Goal: Transaction & Acquisition: Book appointment/travel/reservation

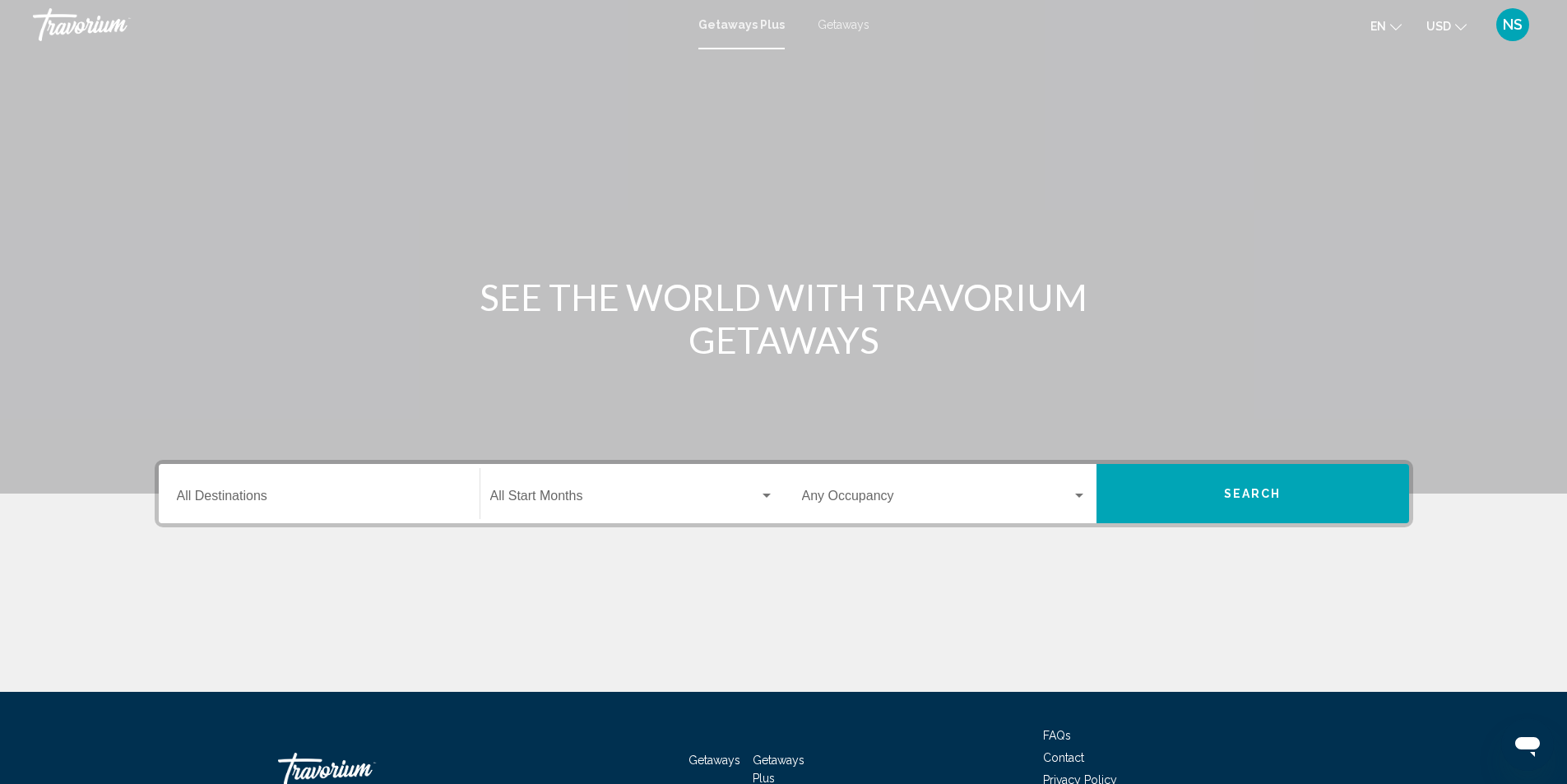
click at [730, 20] on span "Getaways Plus" at bounding box center [741, 24] width 87 height 13
click at [740, 26] on span "Getaways Plus" at bounding box center [741, 24] width 87 height 13
click at [734, 25] on span "Getaways Plus" at bounding box center [741, 24] width 87 height 13
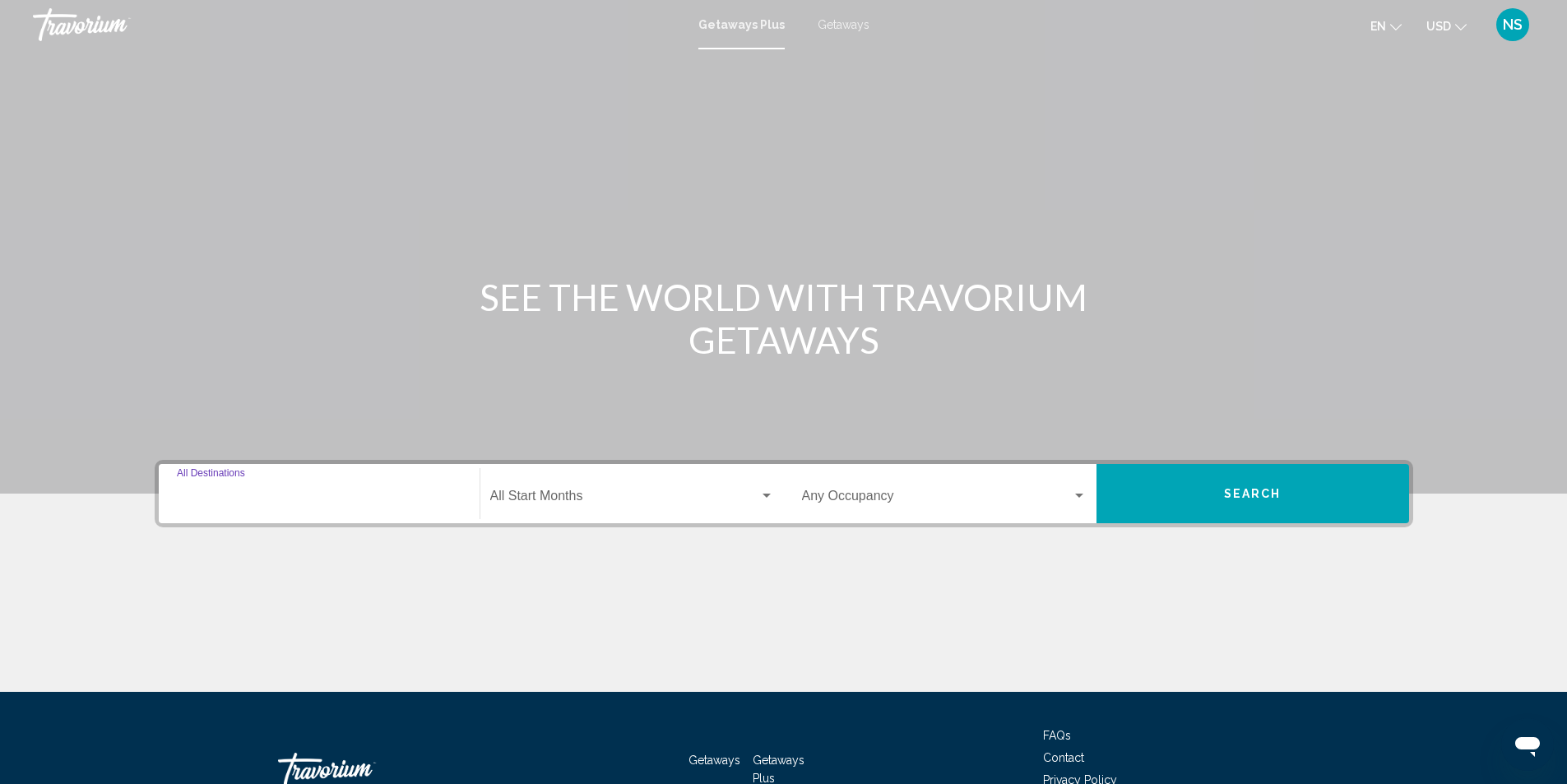
click at [198, 500] on input "Destination All Destinations" at bounding box center [319, 499] width 285 height 15
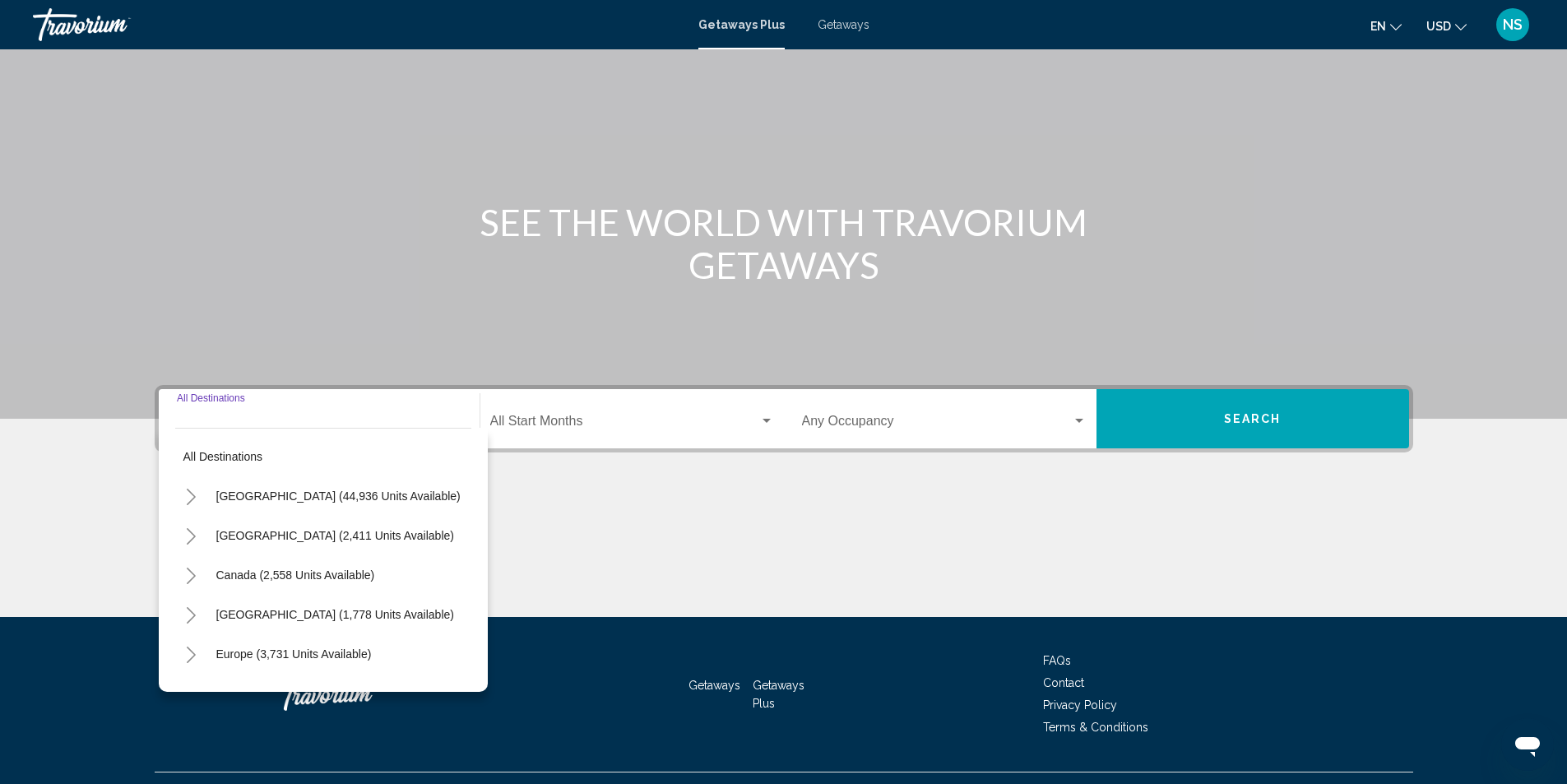
scroll to position [109, 0]
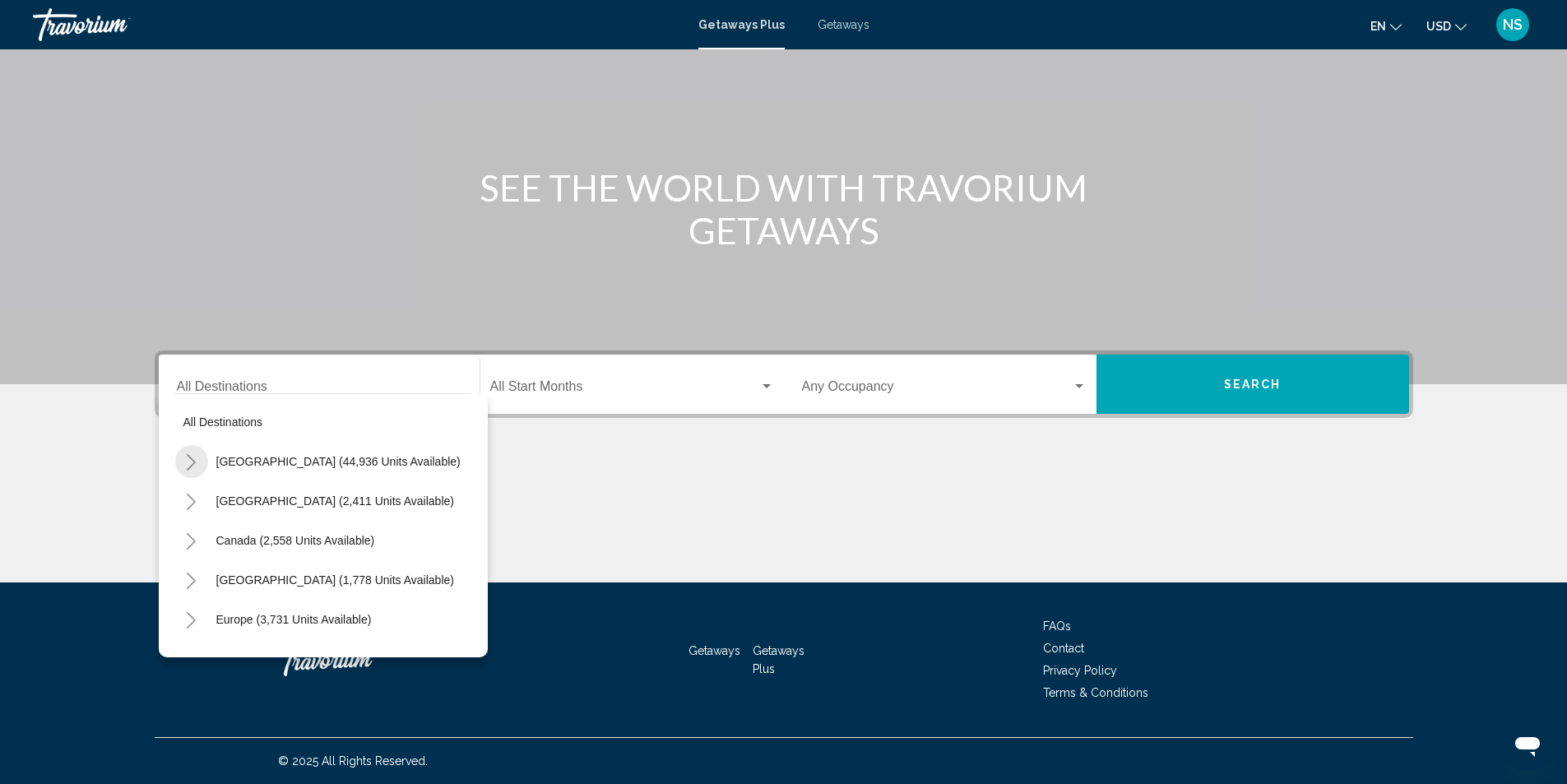
click at [192, 464] on icon "Toggle United States (44,936 units available)" at bounding box center [191, 462] width 13 height 17
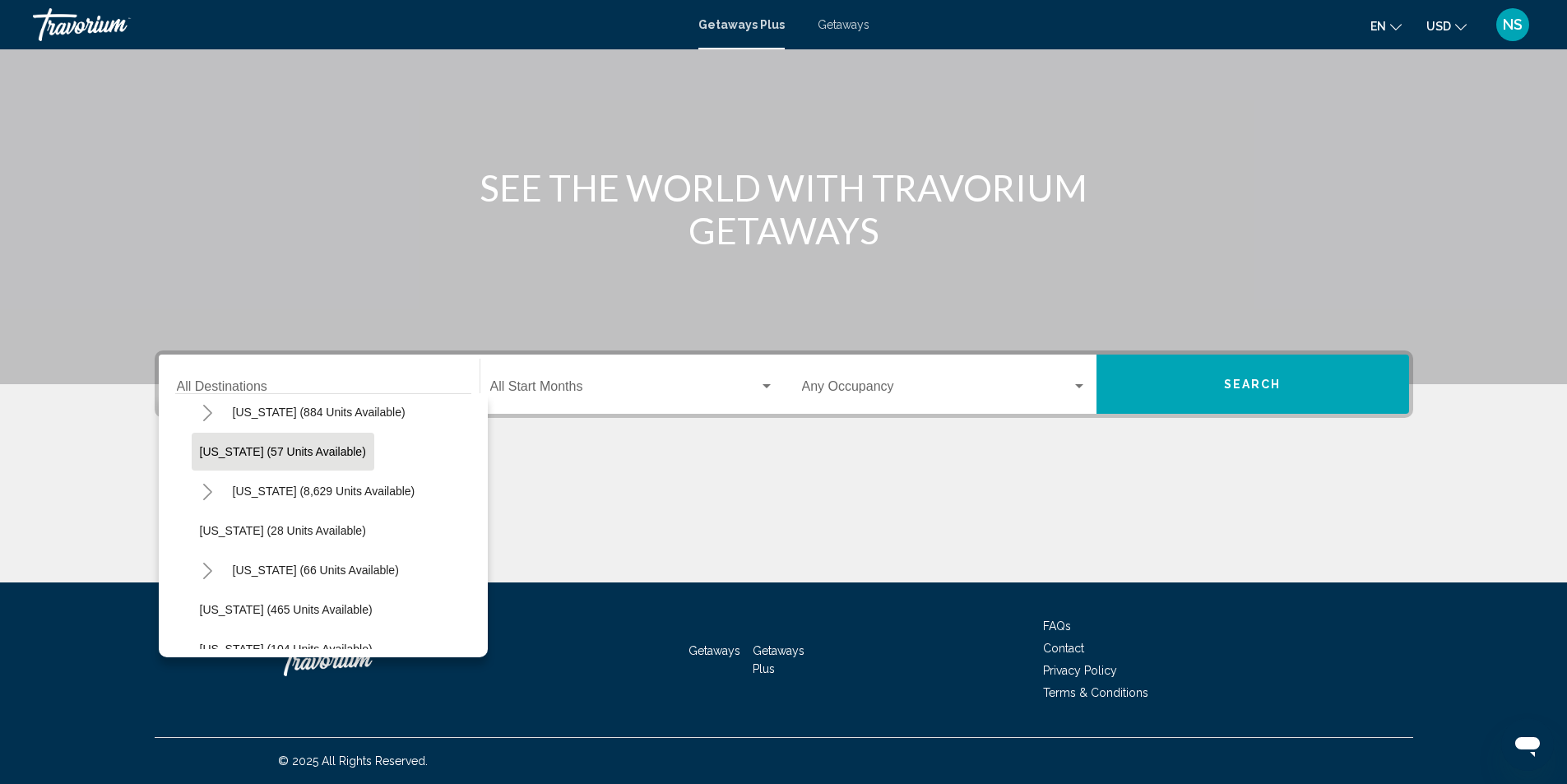
scroll to position [329, 0]
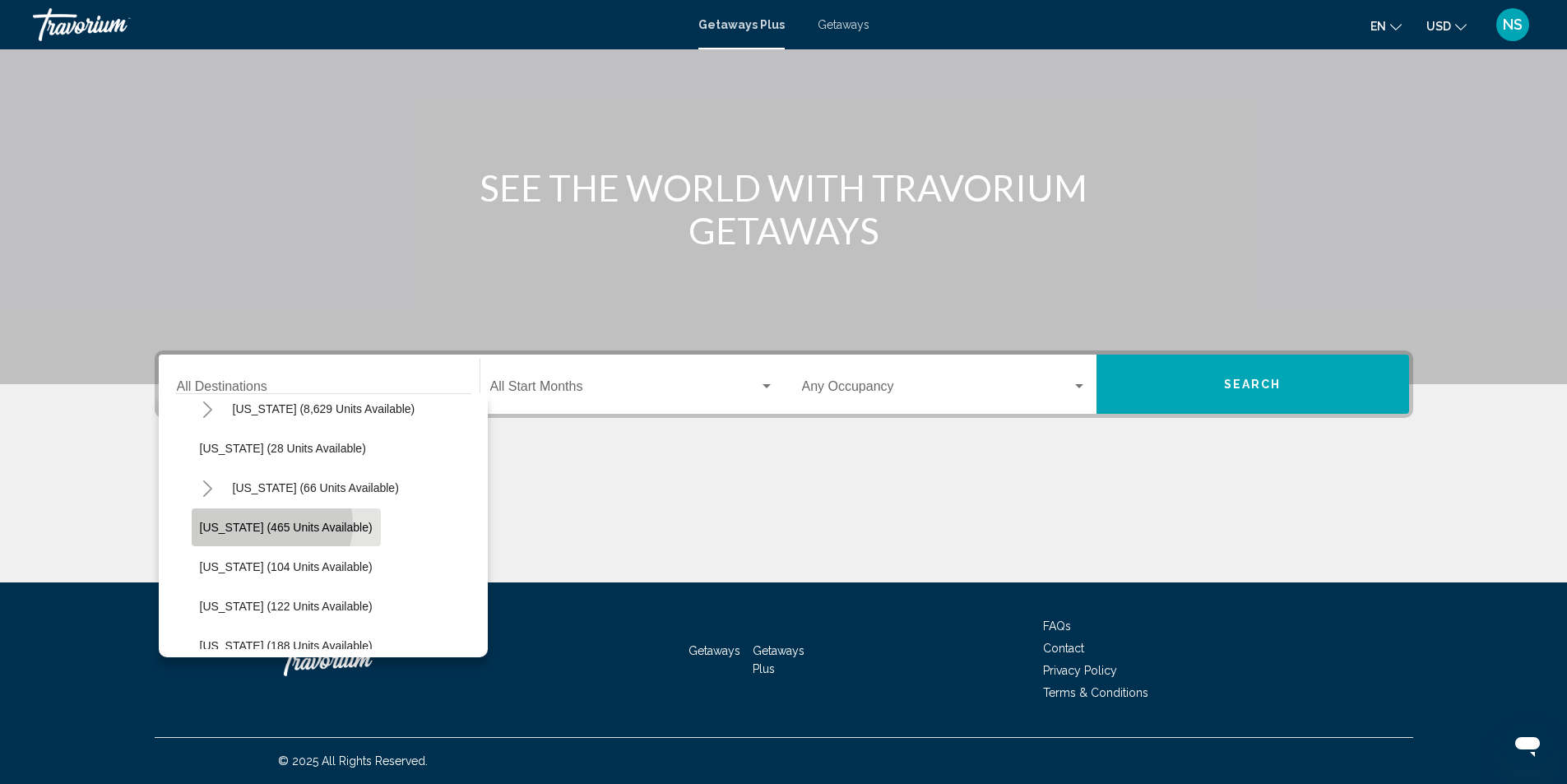
click at [270, 525] on span "[US_STATE] (465 units available)" at bounding box center [286, 527] width 173 height 13
type input "**********"
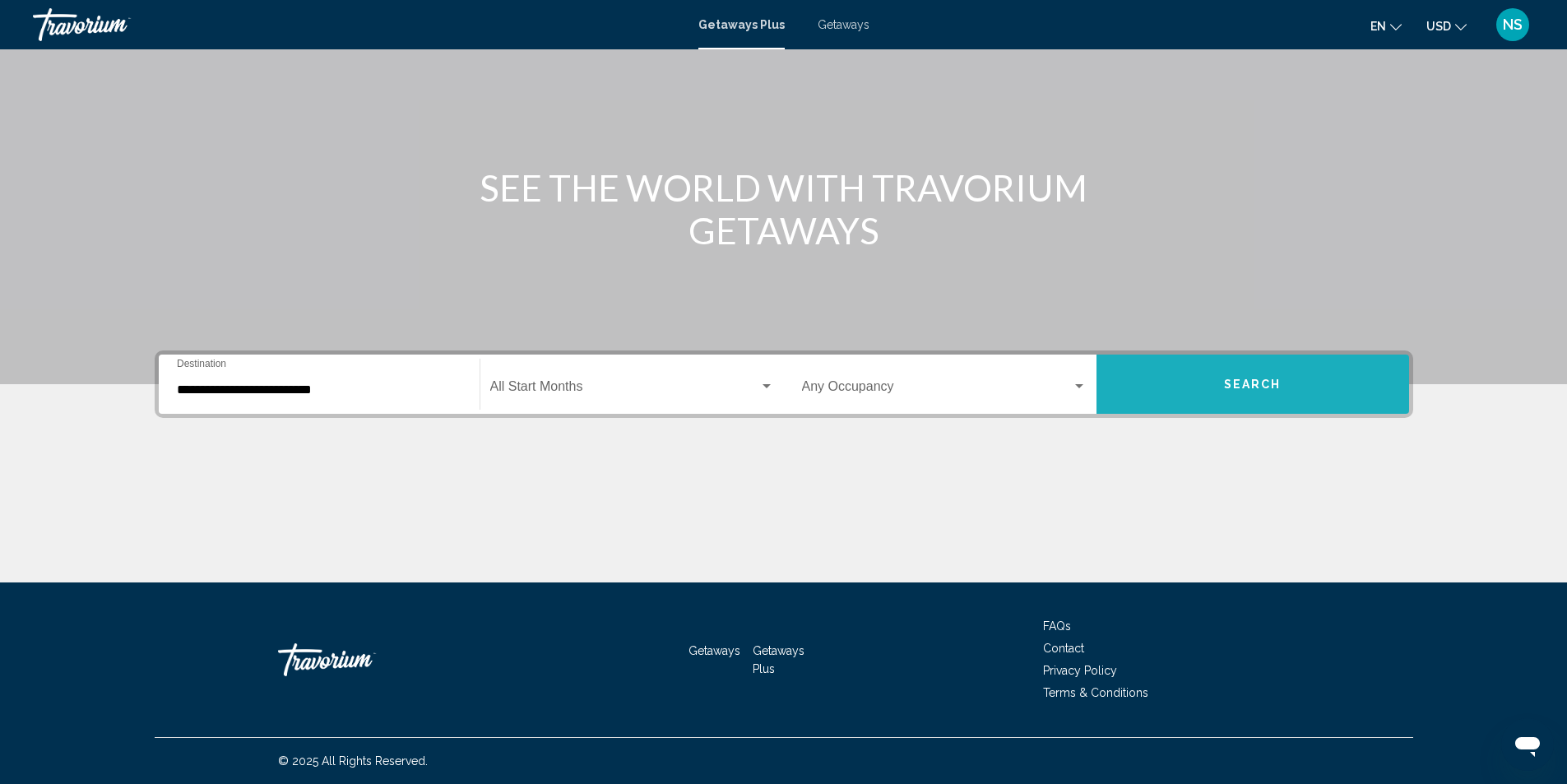
click at [1211, 387] on button "Search" at bounding box center [1253, 384] width 313 height 59
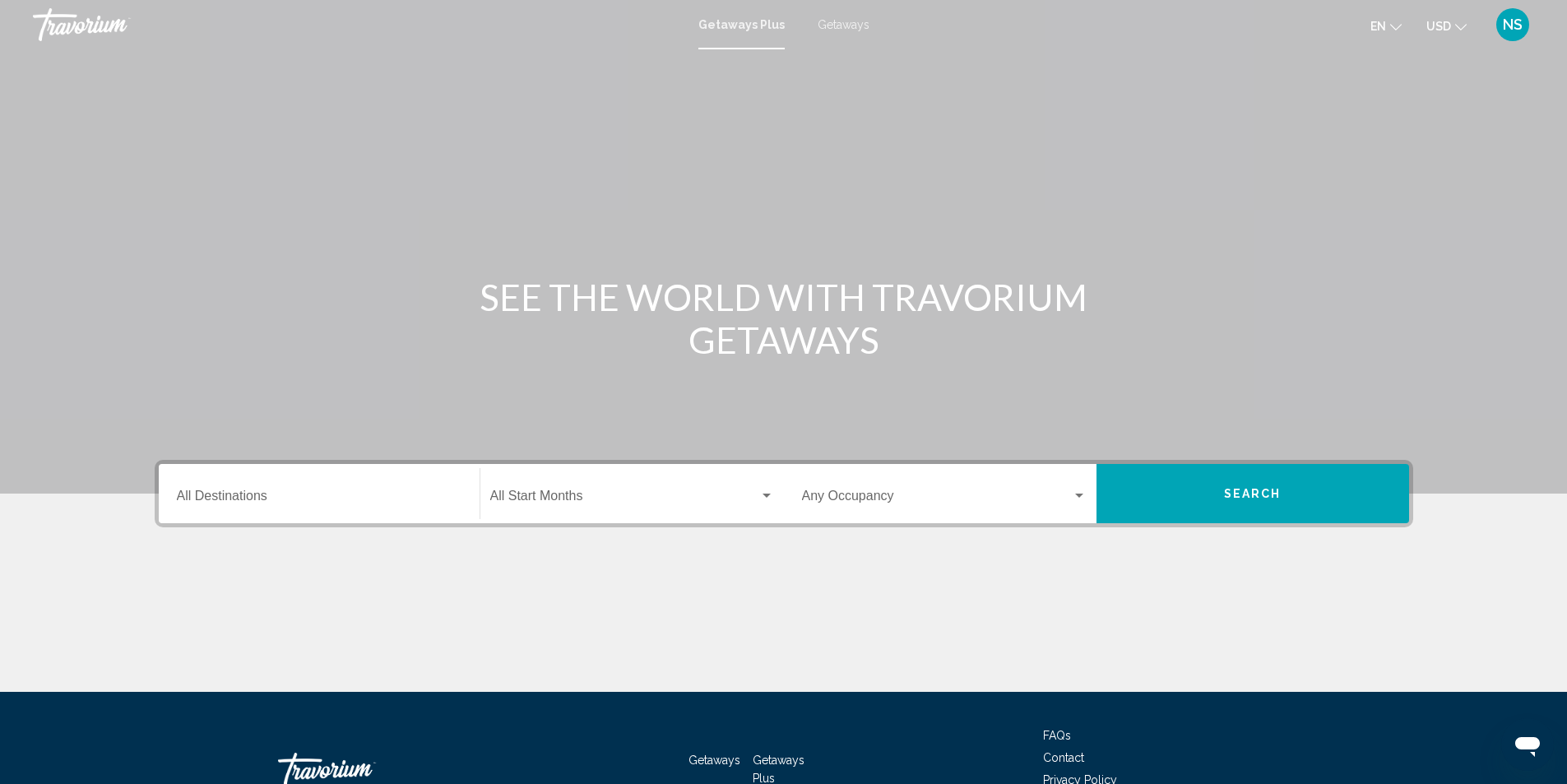
click at [193, 483] on div "Destination All Destinations" at bounding box center [319, 494] width 285 height 52
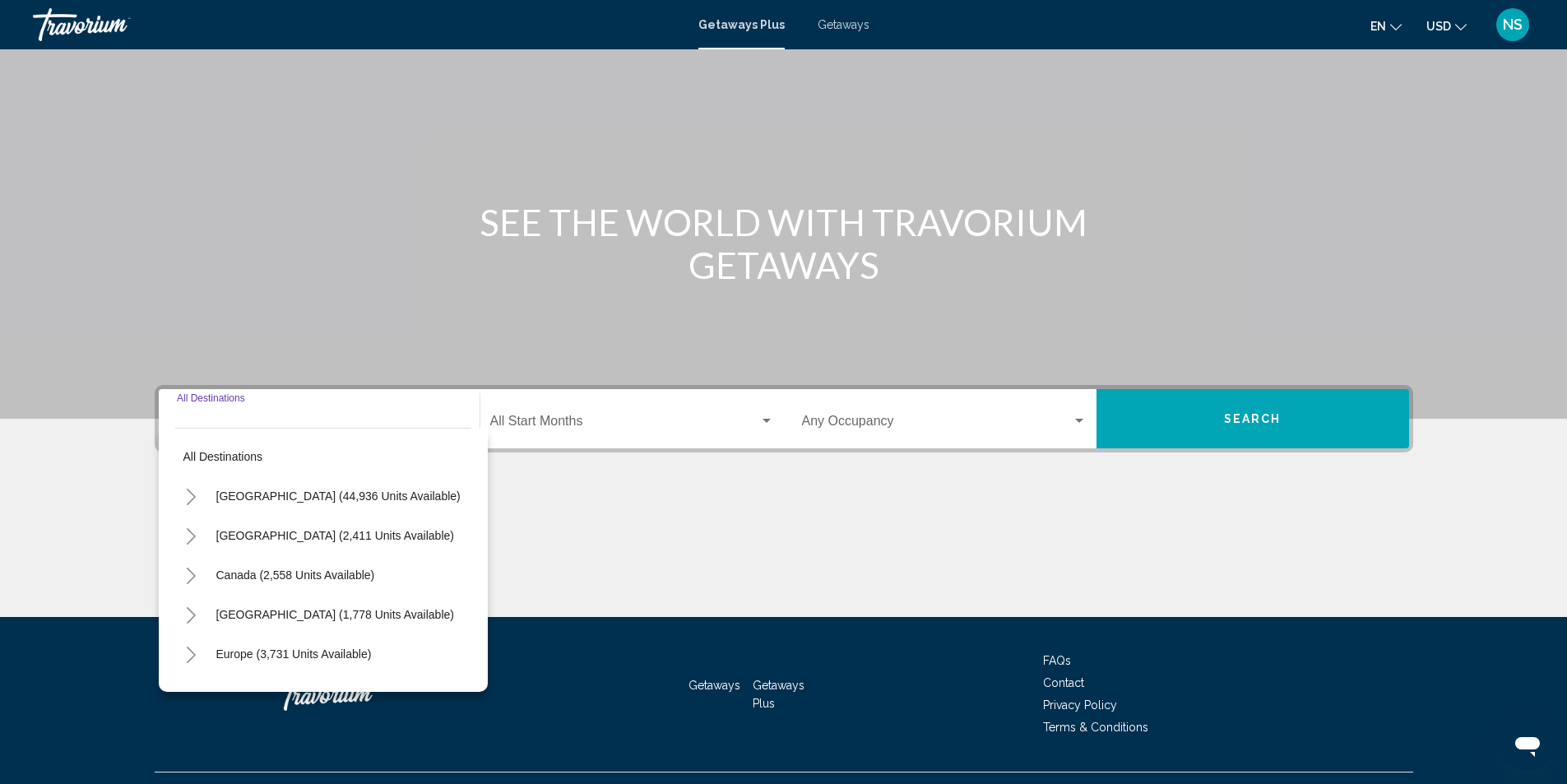
scroll to position [109, 0]
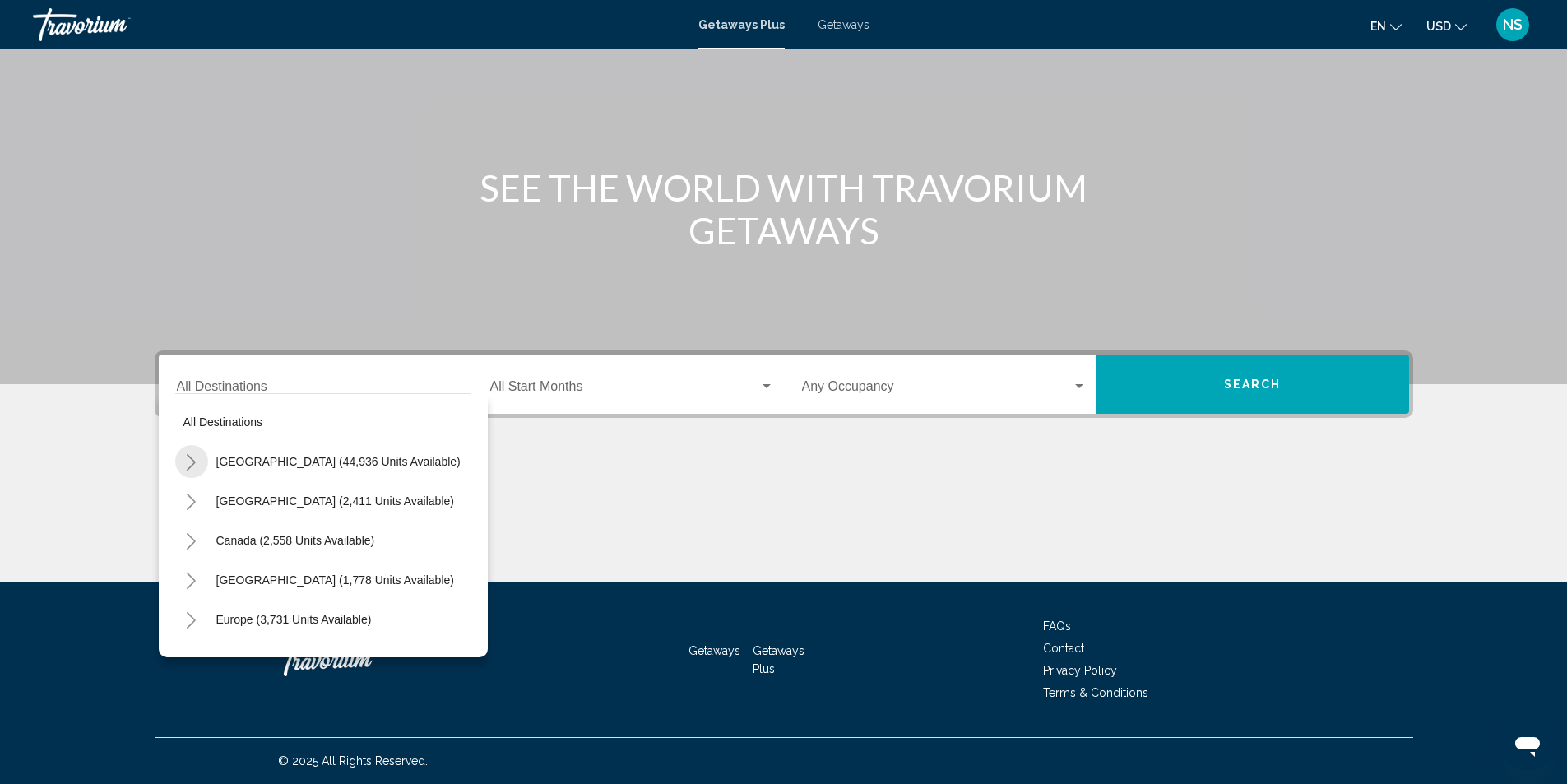
click at [184, 458] on button "Toggle United States (44,936 units available)" at bounding box center [191, 461] width 33 height 33
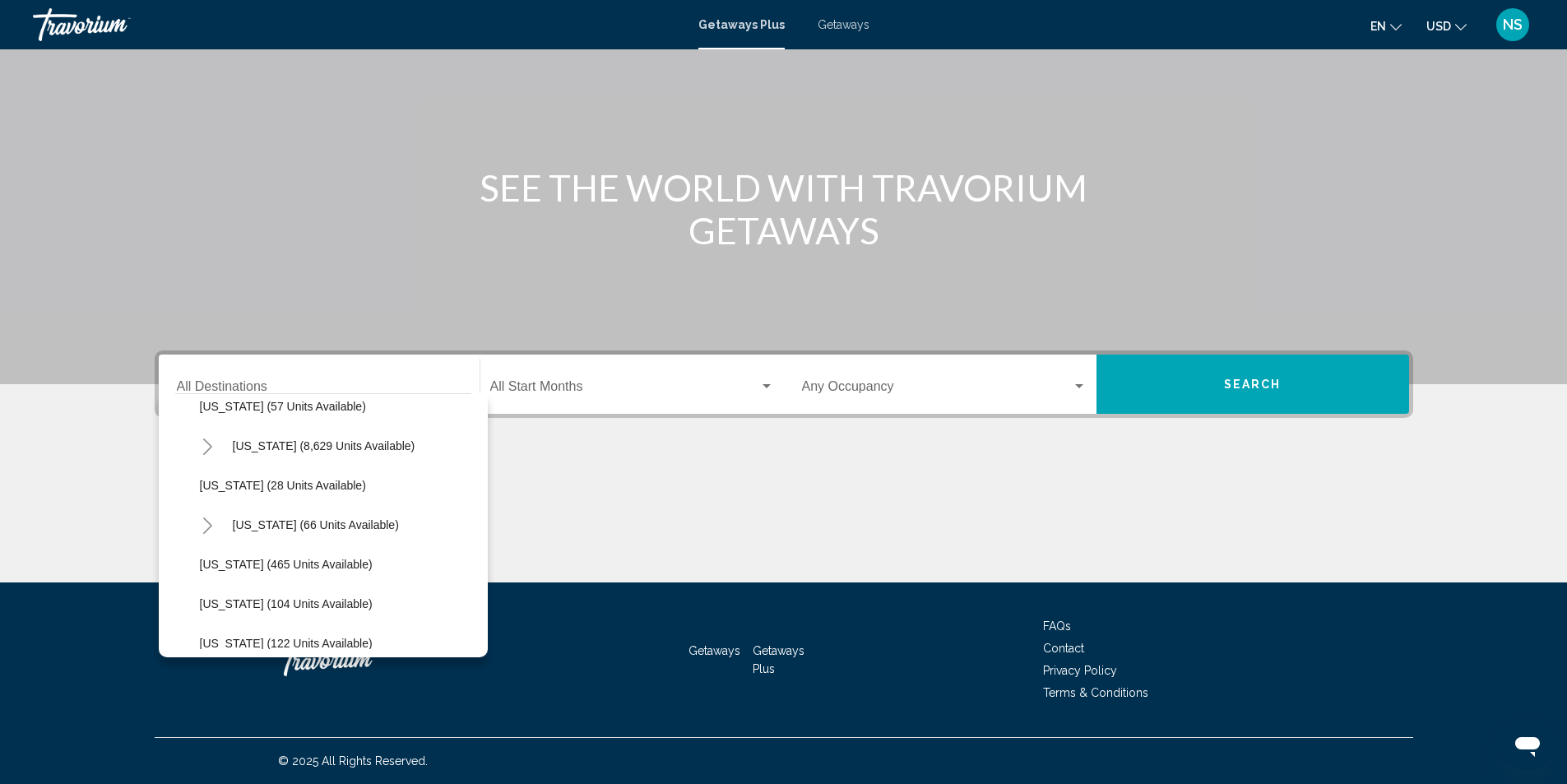
scroll to position [411, 0]
click at [239, 448] on span "[US_STATE] (465 units available)" at bounding box center [286, 445] width 173 height 13
type input "**********"
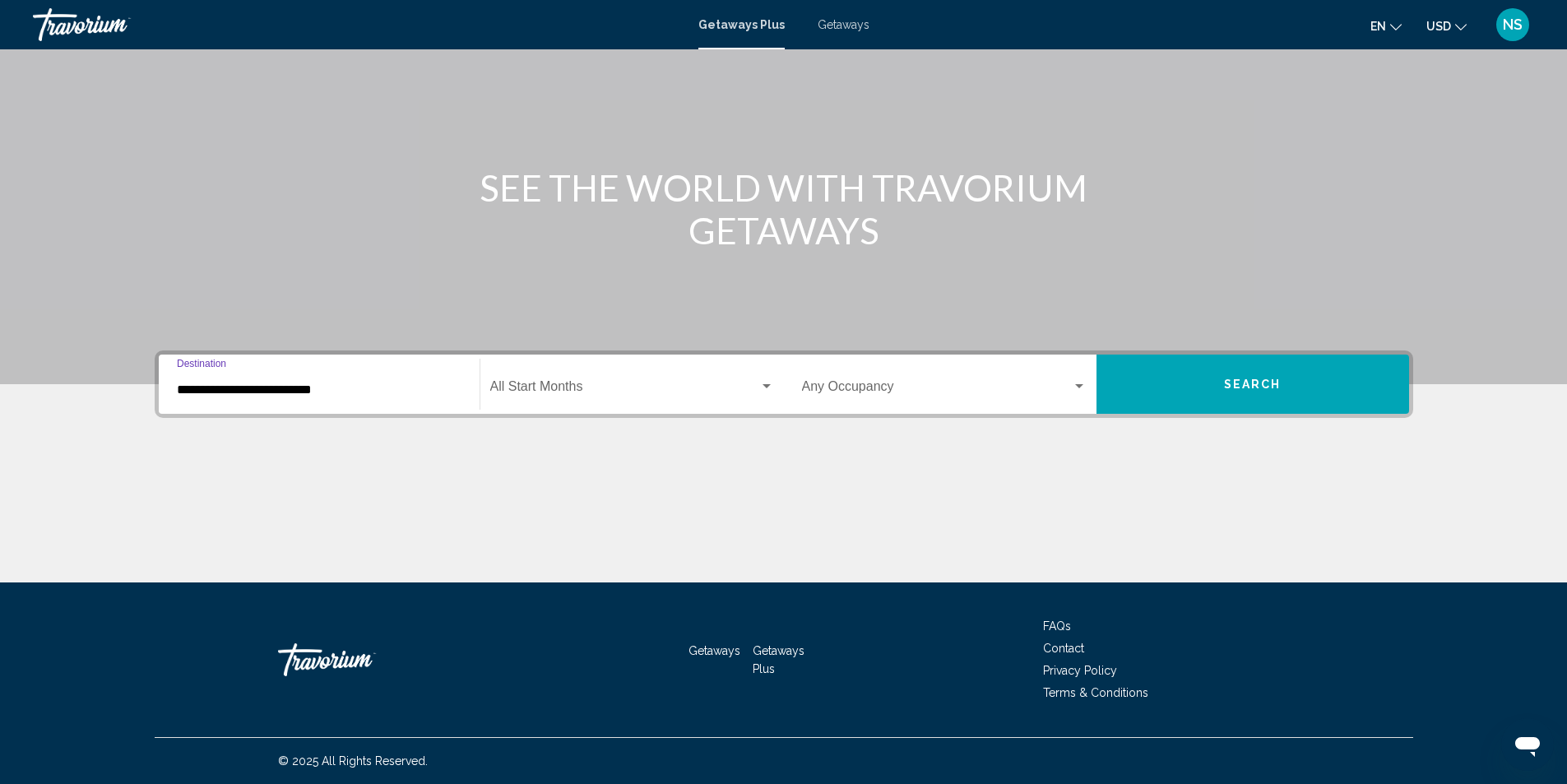
click at [1212, 387] on button "Search" at bounding box center [1253, 384] width 313 height 59
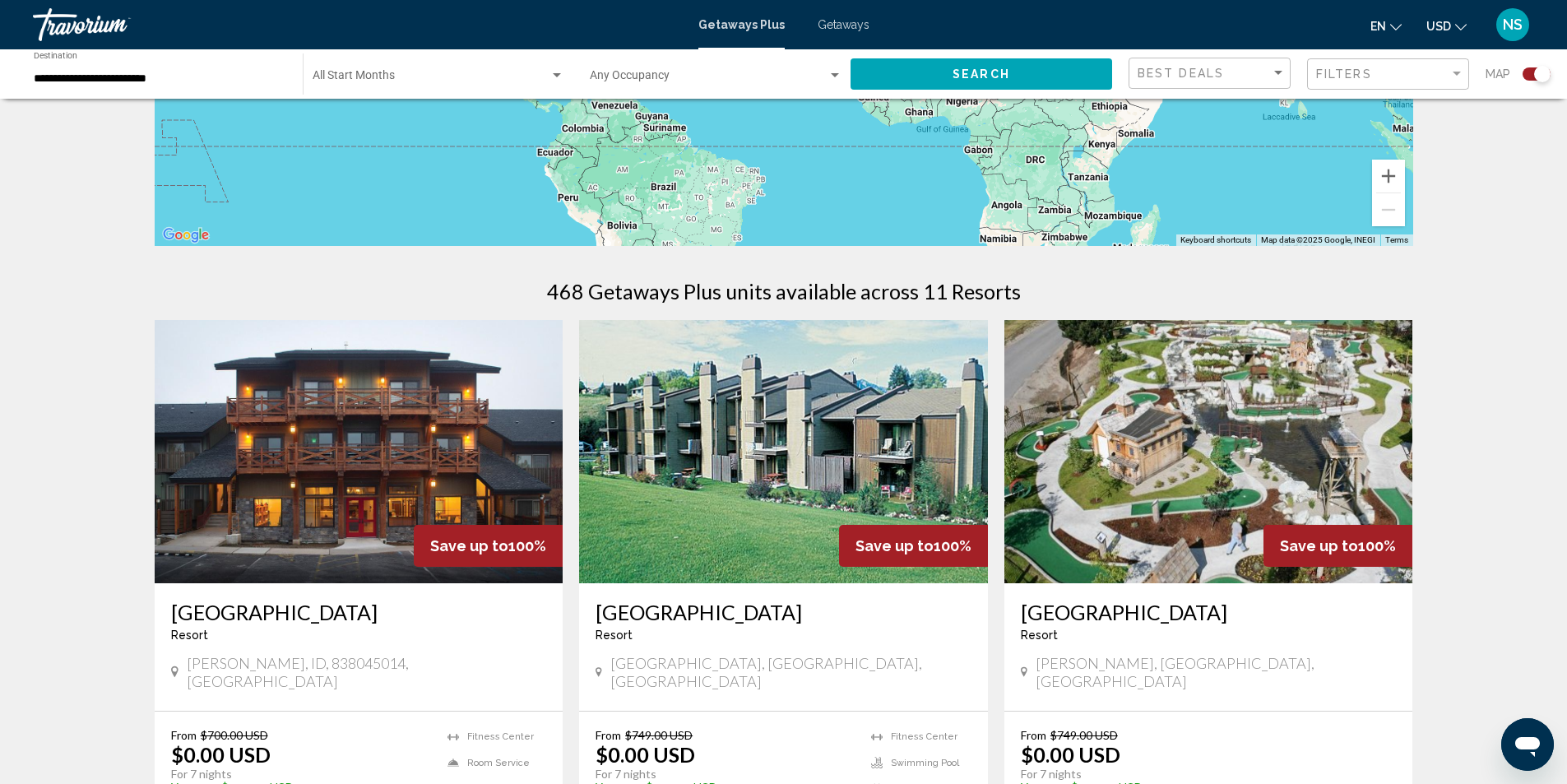
scroll to position [411, 0]
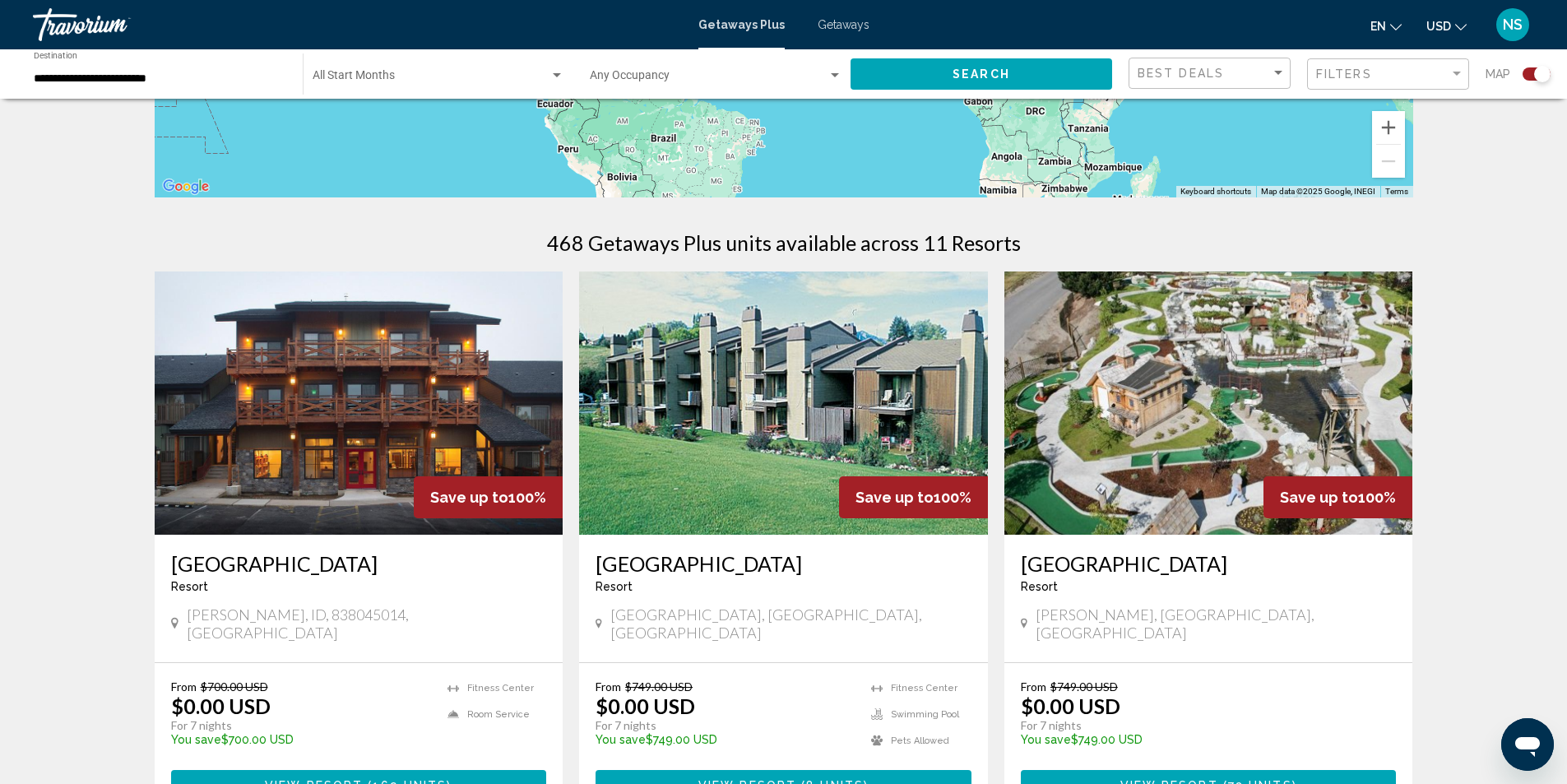
click at [1118, 463] on img "Main content" at bounding box center [1208, 403] width 409 height 263
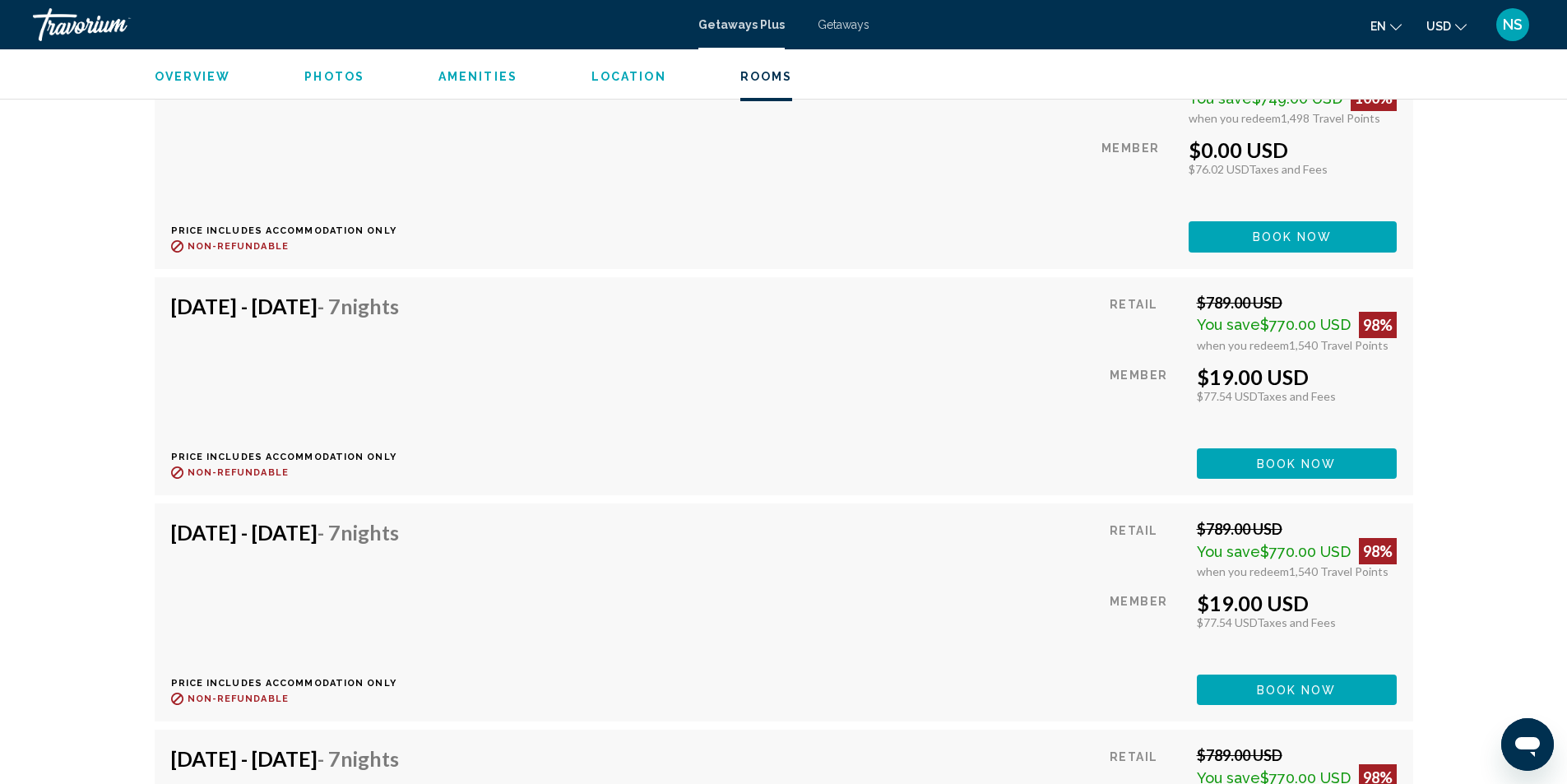
scroll to position [4770, 0]
